Goal: Task Accomplishment & Management: Complete application form

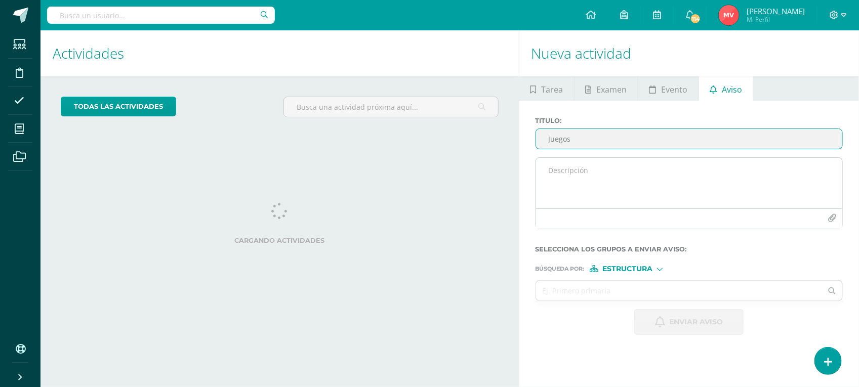
type input "Juegos"
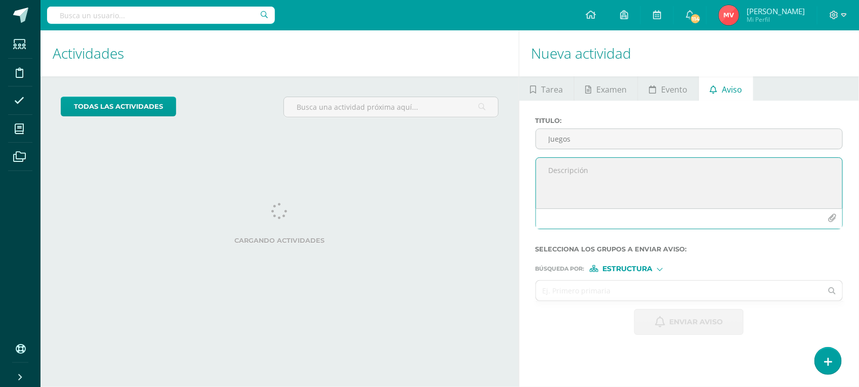
click at [573, 180] on textarea at bounding box center [689, 183] width 306 height 51
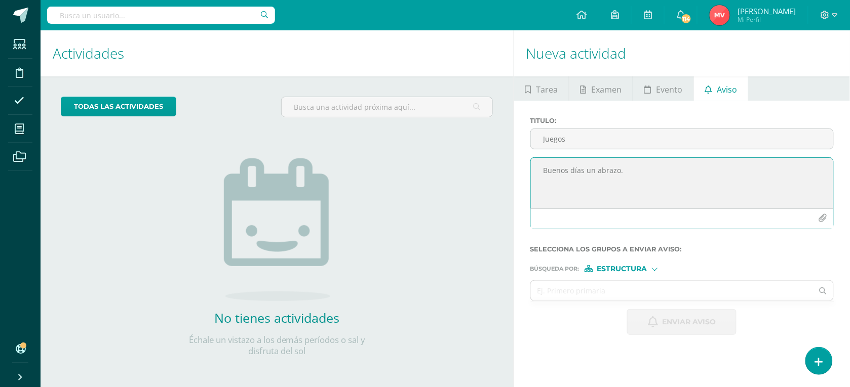
type textarea "Buenos días un abrazo."
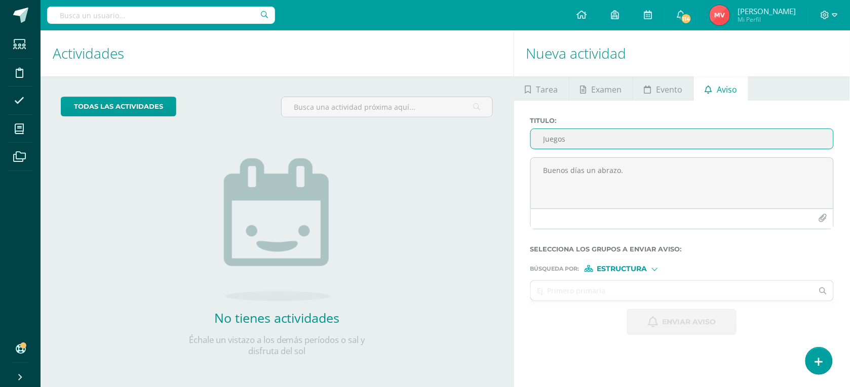
click at [575, 140] on input "Juegos" at bounding box center [682, 139] width 303 height 20
type input "J"
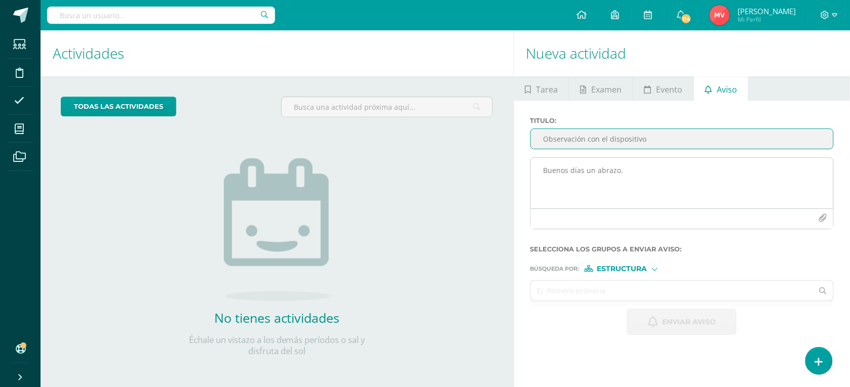
type input "Observación con el dispositivo"
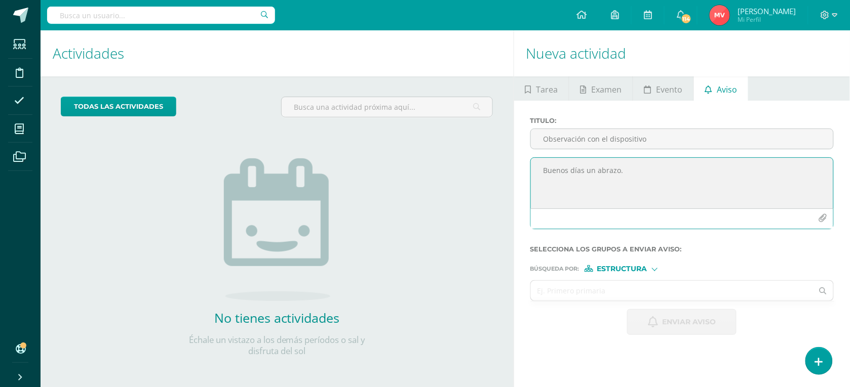
click at [546, 173] on textarea "Buenos días un abrazo." at bounding box center [682, 183] width 303 height 51
click at [628, 170] on textarea "Buenos días un abrazo." at bounding box center [682, 183] width 303 height 51
type textarea "B"
paste textarea "Asunto: Observación sobre el uso de la computadora durante actividades asignada…"
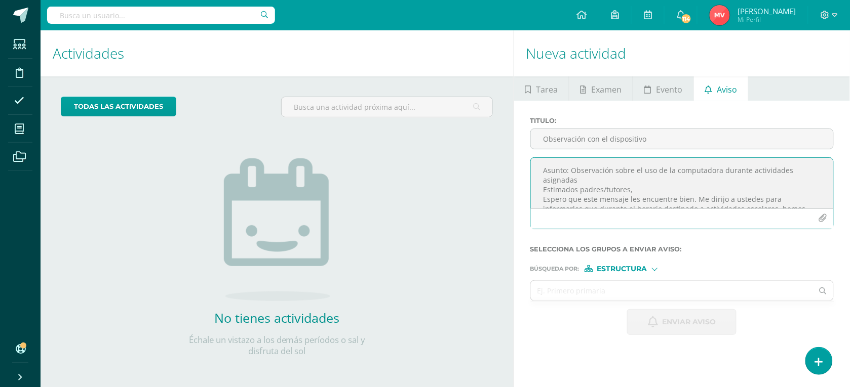
click at [628, 190] on textarea "Asunto: Observación sobre el uso de la computadora durante actividades asignada…" at bounding box center [682, 183] width 303 height 51
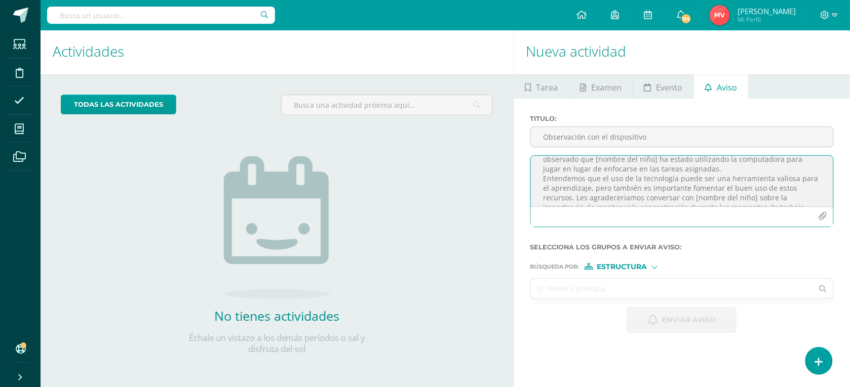
scroll to position [52, 0]
click at [653, 166] on textarea "Asunto: Observación sobre el uso de la computadora durante actividades asignada…" at bounding box center [682, 181] width 303 height 51
click at [596, 166] on textarea "Asunto: Observación sobre el uso de la computadora durante actividades asignada…" at bounding box center [682, 181] width 303 height 51
click at [752, 171] on textarea "Asunto: Observación sobre el uso de la computadora durante actividades asignada…" at bounding box center [682, 181] width 303 height 51
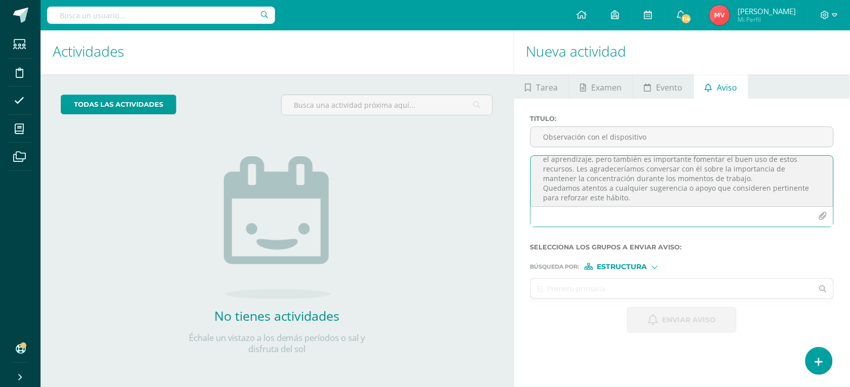
click at [628, 197] on textarea "Asunto: Observación sobre el uso de la computadora durante actividades asignada…" at bounding box center [682, 181] width 303 height 51
type textarea "Asunto: Observación sobre el uso de la computadora durante actividades asignada…"
click at [653, 269] on div at bounding box center [654, 267] width 4 height 4
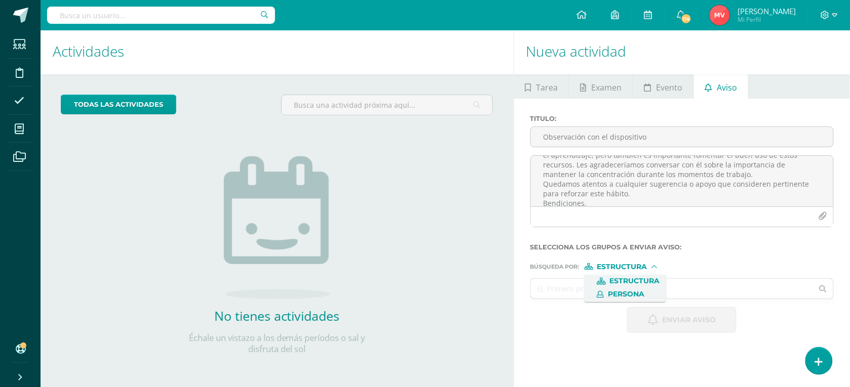
click at [626, 292] on span "Persona" at bounding box center [626, 295] width 36 height 6
click at [581, 293] on input "text" at bounding box center [672, 289] width 282 height 20
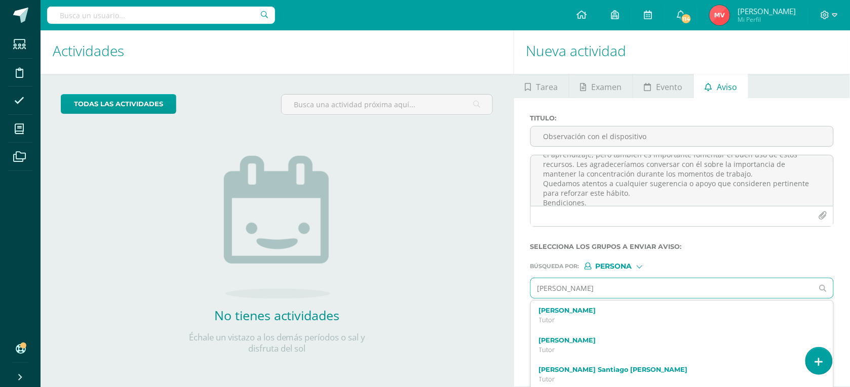
type input "[PERSON_NAME]"
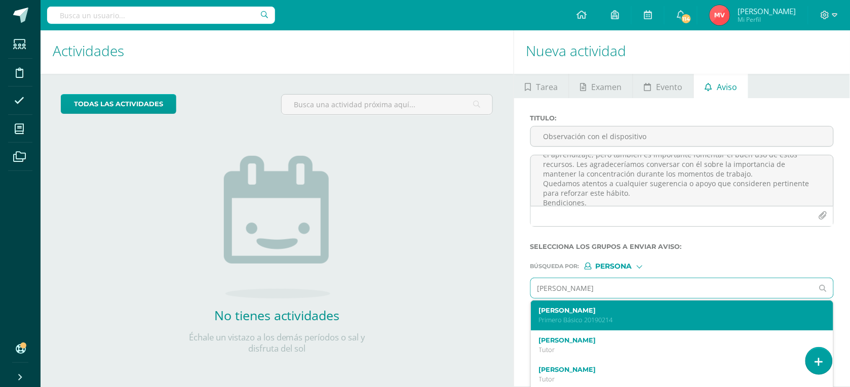
click at [592, 319] on p "Primero Básico 20190214" at bounding box center [676, 320] width 274 height 9
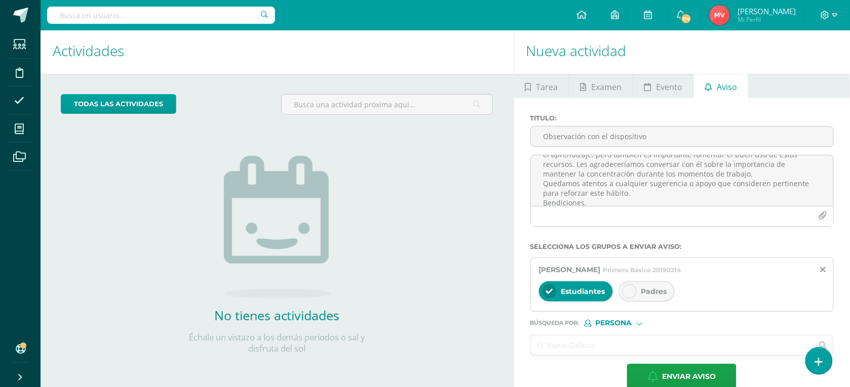
click at [627, 294] on icon at bounding box center [629, 291] width 7 height 7
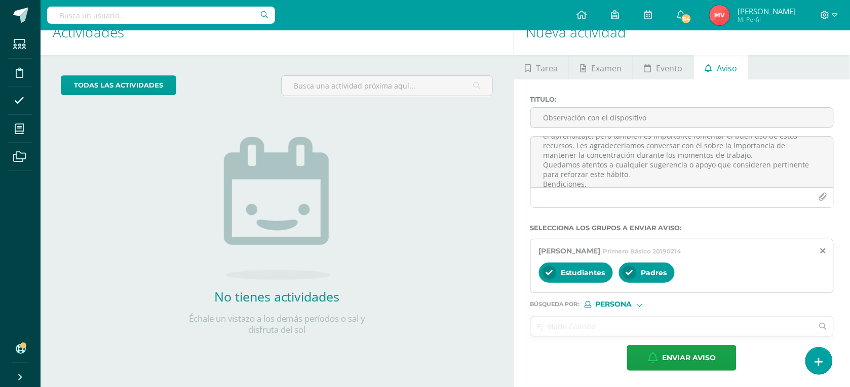
click at [552, 327] on input "text" at bounding box center [672, 327] width 282 height 20
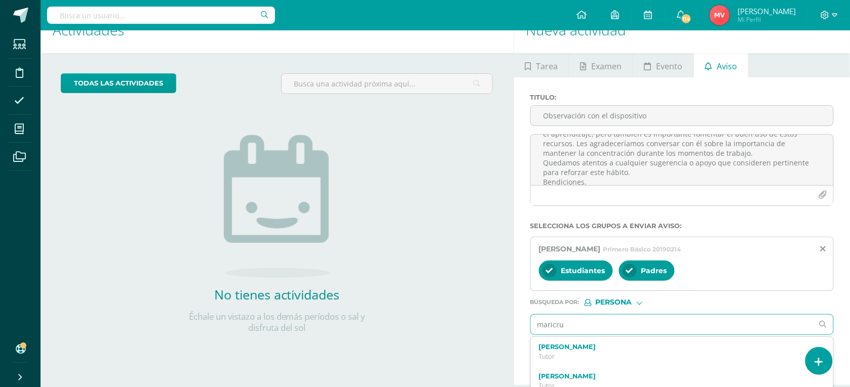
type input "[PERSON_NAME]"
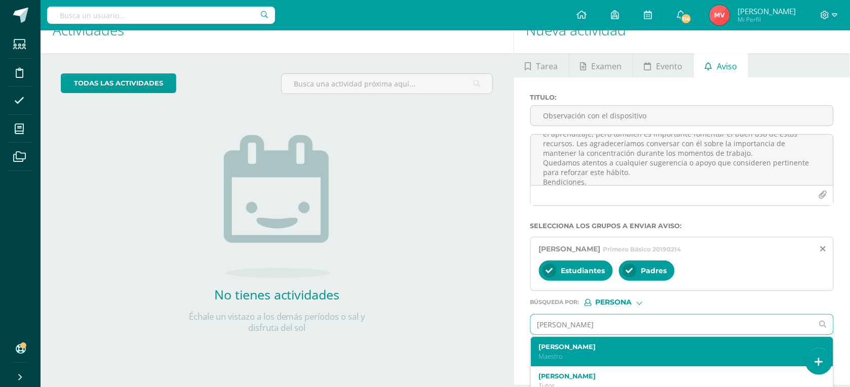
click at [574, 348] on label "[PERSON_NAME]" at bounding box center [676, 347] width 274 height 8
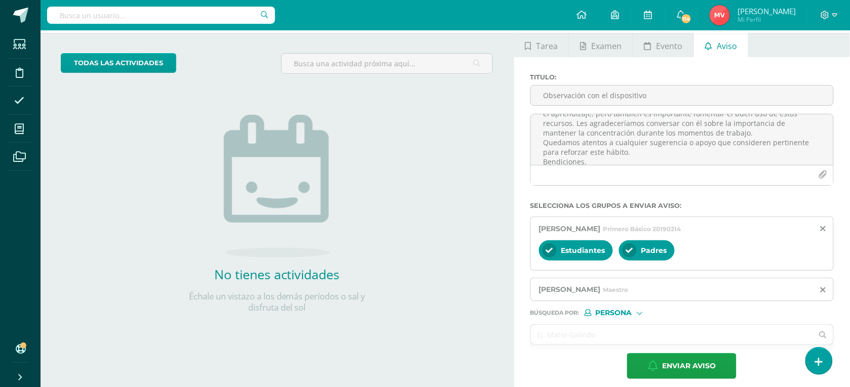
scroll to position [54, 0]
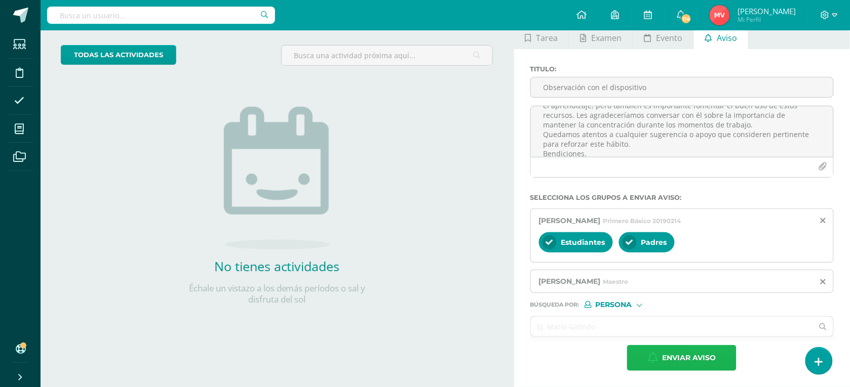
click at [700, 357] on span "Enviar aviso" at bounding box center [689, 358] width 54 height 25
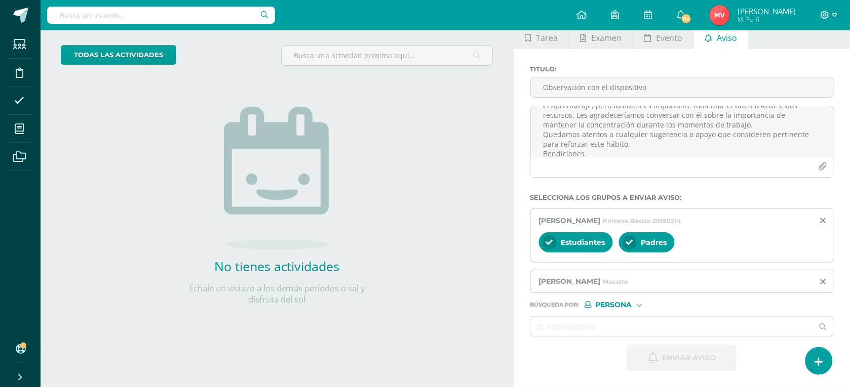
scroll to position [3, 0]
